Goal: Information Seeking & Learning: Learn about a topic

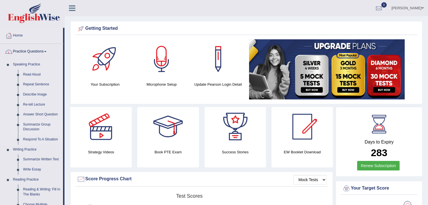
click at [37, 125] on link "Summarize Group Discussion" at bounding box center [42, 127] width 42 height 15
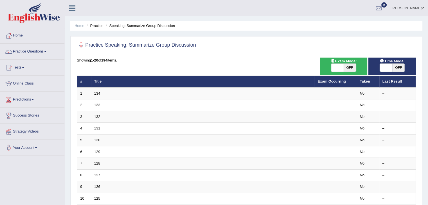
click at [346, 67] on span "OFF" at bounding box center [349, 68] width 12 height 8
checkbox input "true"
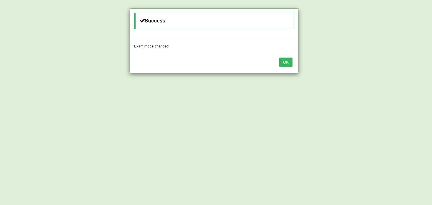
click at [288, 63] on button "OK" at bounding box center [285, 63] width 13 height 10
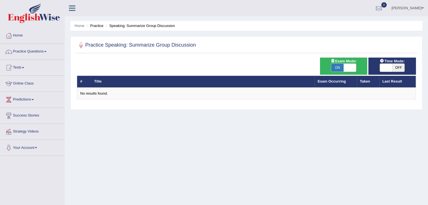
click at [398, 68] on span "OFF" at bounding box center [398, 68] width 12 height 8
checkbox input "true"
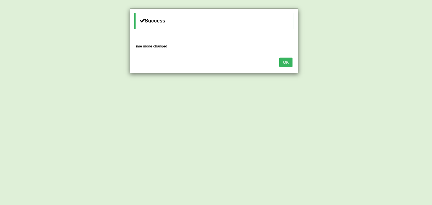
click at [281, 61] on button "OK" at bounding box center [285, 63] width 13 height 10
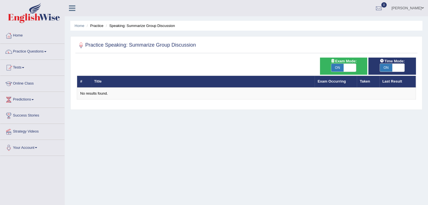
click at [342, 69] on span "ON" at bounding box center [337, 68] width 12 height 8
checkbox input "false"
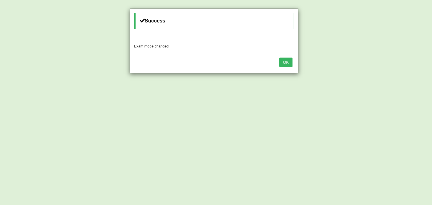
click at [288, 63] on button "OK" at bounding box center [285, 63] width 13 height 10
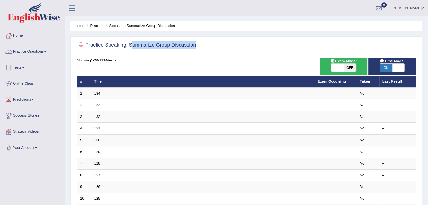
drag, startPoint x: 198, startPoint y: 44, endPoint x: 130, endPoint y: 47, distance: 68.4
click at [130, 47] on div "Practice Speaking: Summarize Group Discussion" at bounding box center [246, 46] width 342 height 14
copy div "Summarize Group Discussion"
